Goal: Information Seeking & Learning: Learn about a topic

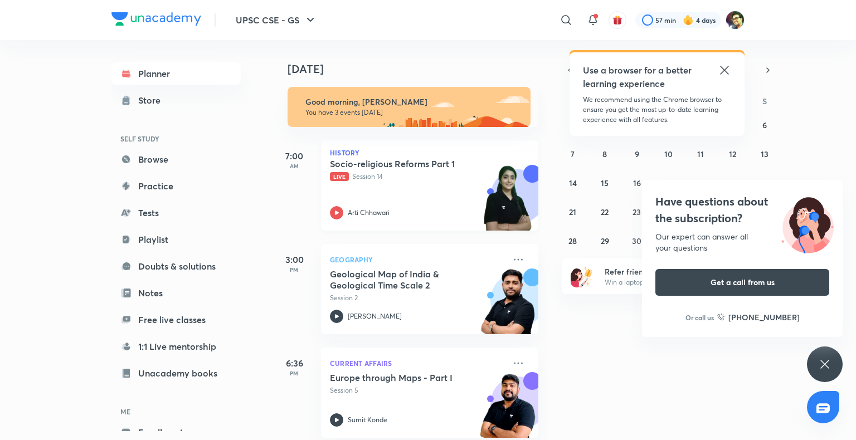
click at [379, 169] on div "Socio-religious Reforms Part 1 Live Session 14" at bounding box center [417, 169] width 175 height 23
